Goal: Task Accomplishment & Management: Complete application form

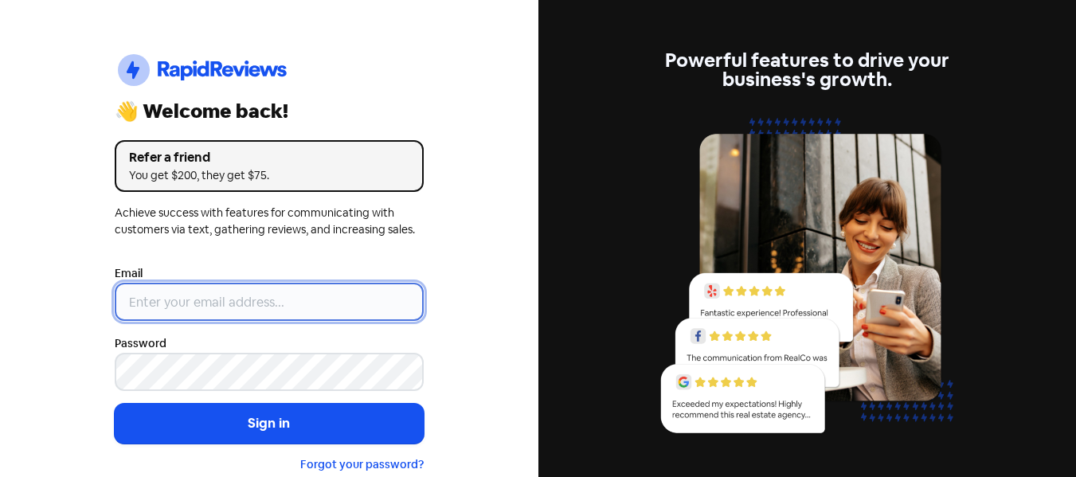
type input "[EMAIL_ADDRESS][DOMAIN_NAME]"
click at [254, 292] on input "[EMAIL_ADDRESS][DOMAIN_NAME]" at bounding box center [269, 302] width 309 height 38
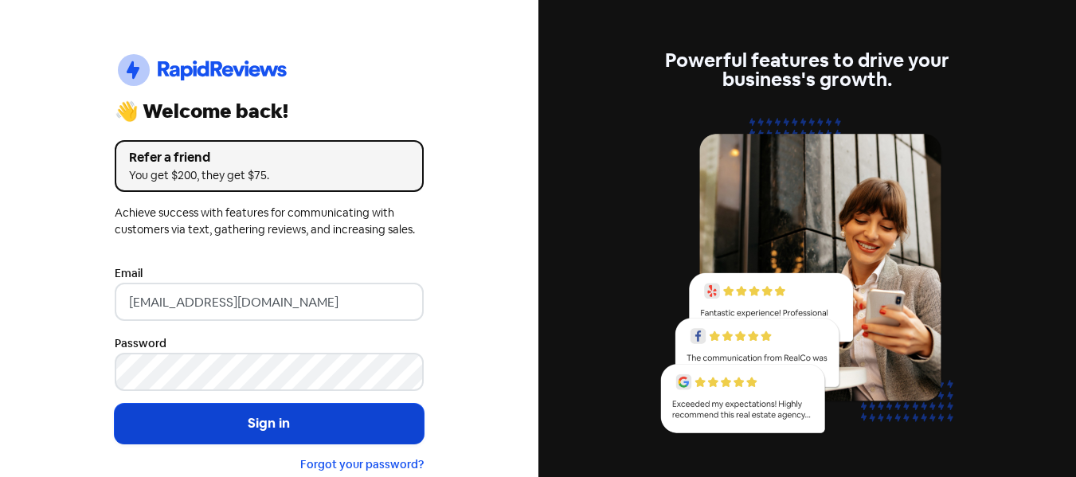
click at [183, 417] on button "Sign in" at bounding box center [269, 424] width 309 height 40
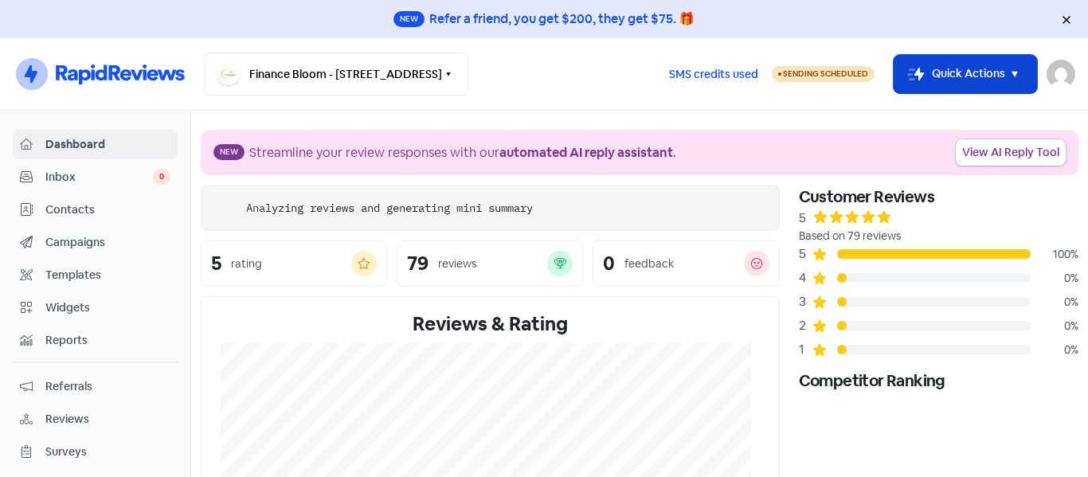
click at [997, 68] on button "Icon For Thunder-move Quick Actions" at bounding box center [964, 74] width 143 height 38
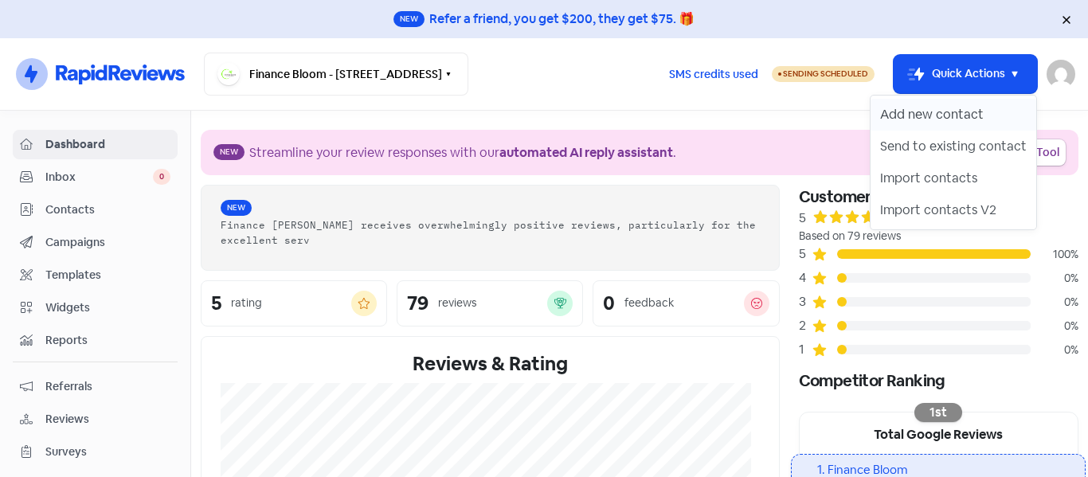
click at [952, 106] on button "Add new contact" at bounding box center [953, 115] width 166 height 32
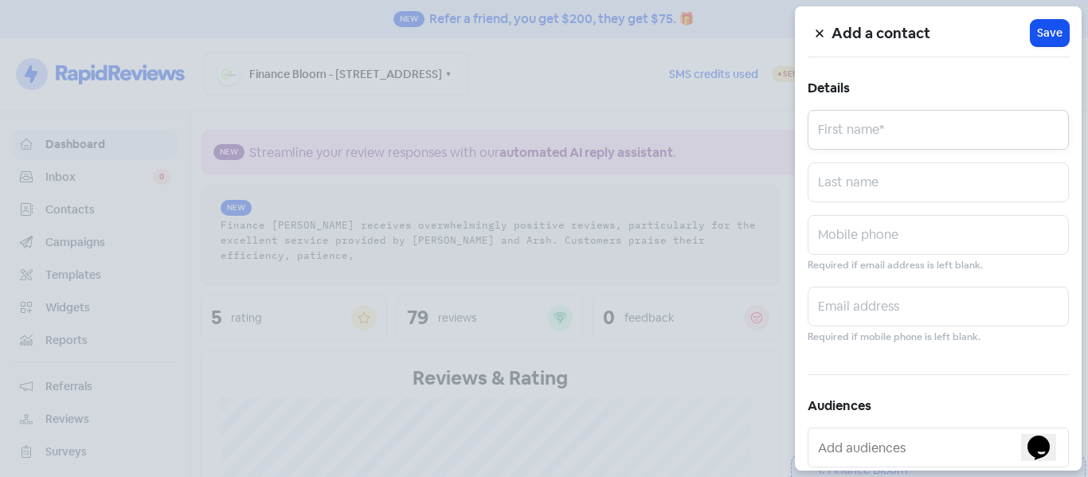
click at [854, 137] on input "text" at bounding box center [937, 130] width 261 height 40
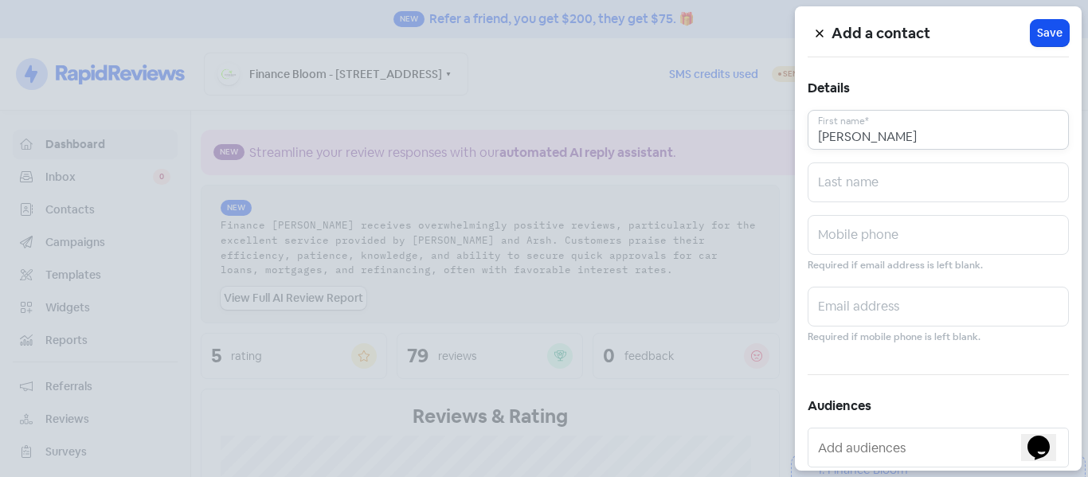
type input "[PERSON_NAME]"
click at [826, 186] on input "text" at bounding box center [937, 182] width 261 height 40
type input "Devi"
click at [842, 238] on input "text" at bounding box center [937, 235] width 261 height 40
paste input "0272097377"
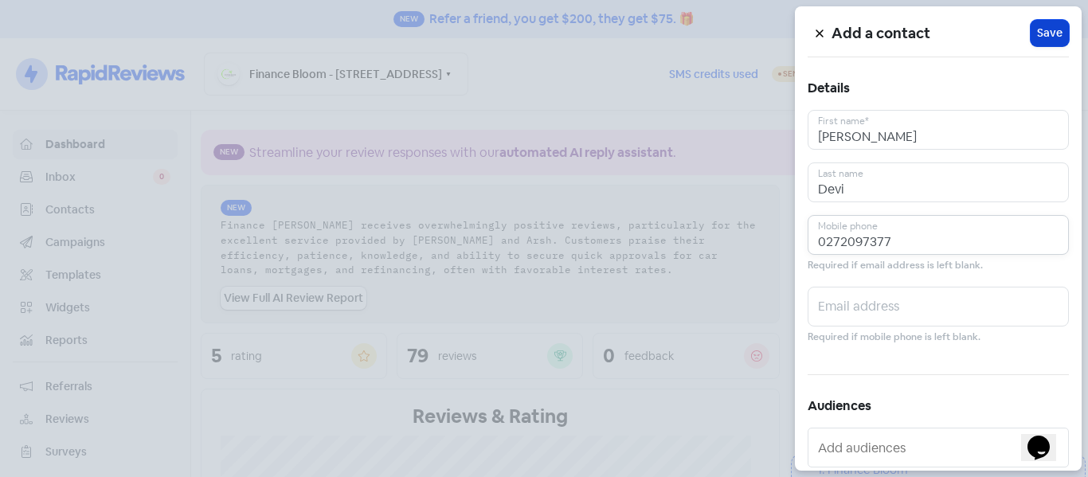
type input "0272097377"
click at [1046, 28] on span "Save" at bounding box center [1049, 33] width 25 height 17
